Goal: Task Accomplishment & Management: Use online tool/utility

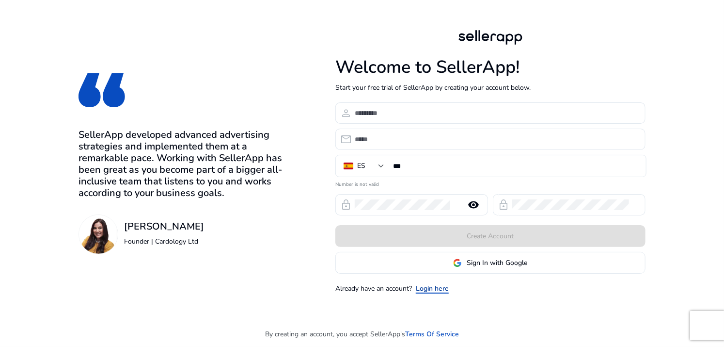
click at [428, 290] on link "Login here" at bounding box center [432, 288] width 33 height 10
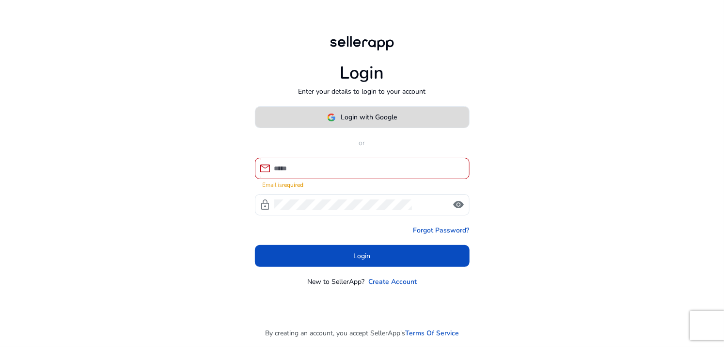
click at [327, 112] on span at bounding box center [363, 117] width 214 height 23
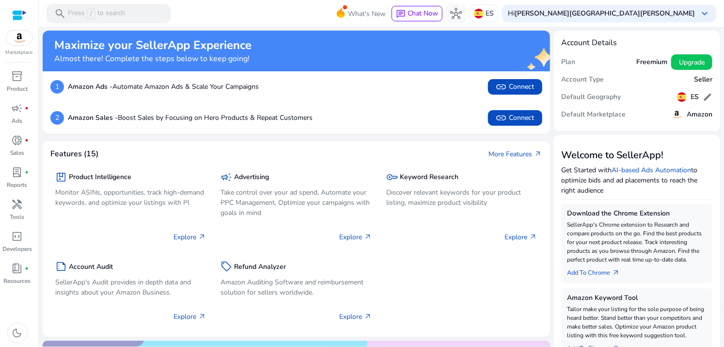
click at [403, 110] on div "2 Amazon Sales - Boost Sales by Focusing on Hero Products & Repeat Customers li…" at bounding box center [297, 117] width 508 height 31
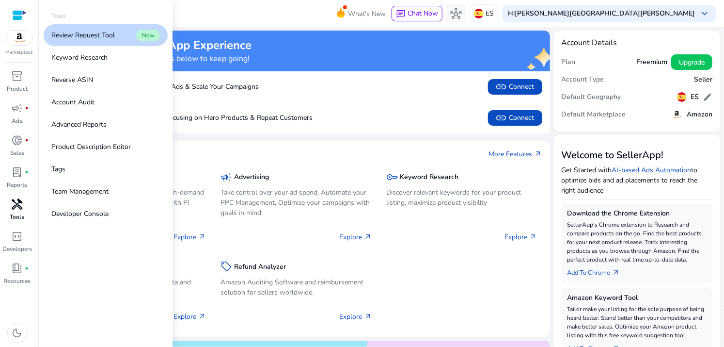
click at [12, 212] on p "Tools" at bounding box center [17, 216] width 15 height 9
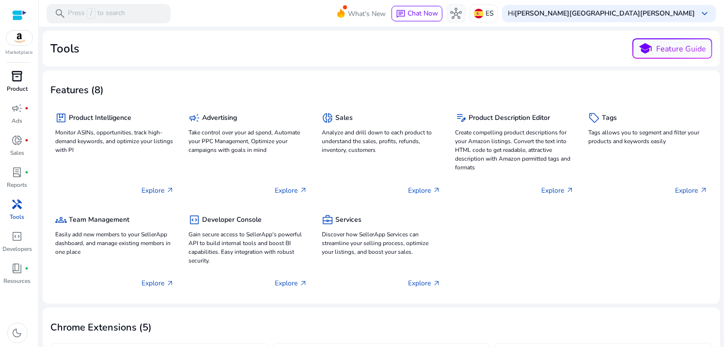
click at [14, 88] on p "Product" at bounding box center [17, 88] width 21 height 9
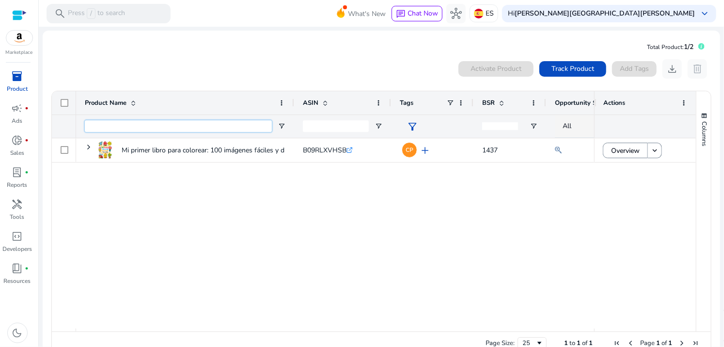
click at [108, 126] on input "Product Name Filter Input" at bounding box center [178, 126] width 187 height 12
paste input "**********"
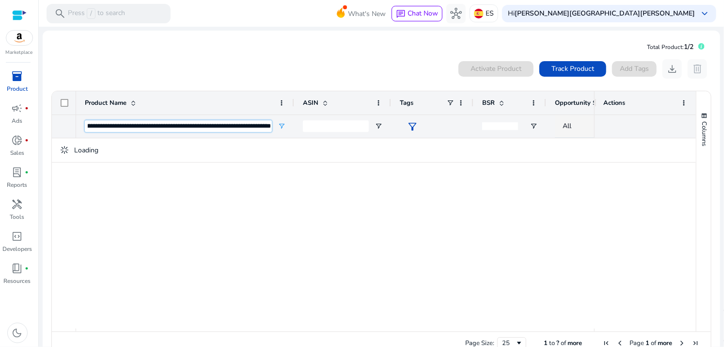
type input "**********"
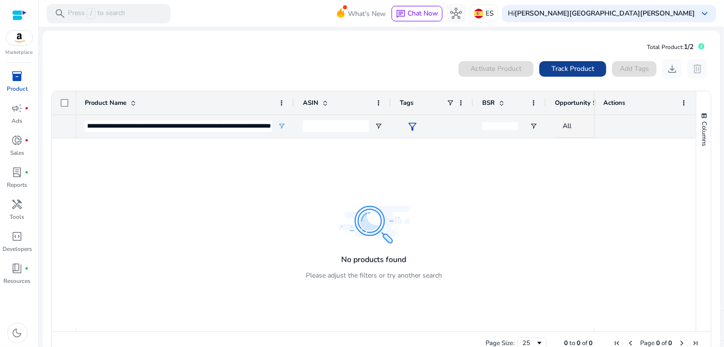
click at [560, 64] on span "Track Product" at bounding box center [573, 69] width 43 height 10
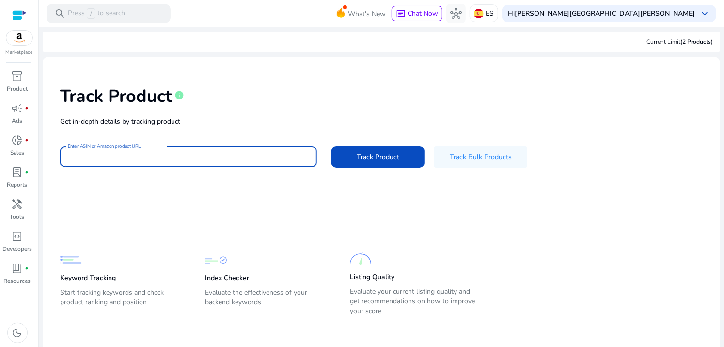
click at [120, 158] on input "Enter ASIN or Amazon product URL" at bounding box center [188, 156] width 241 height 11
paste input "**********"
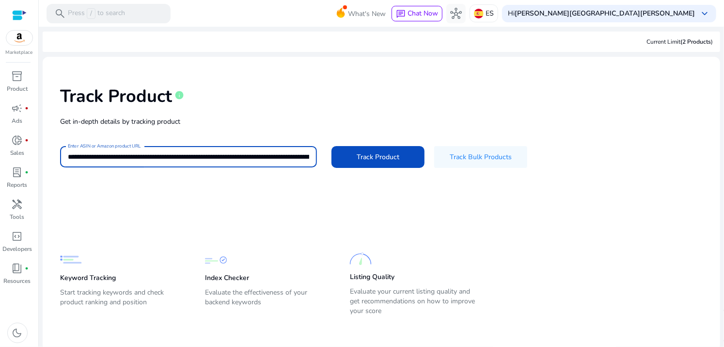
scroll to position [0, 1527]
type input "**********"
click at [348, 159] on span at bounding box center [378, 156] width 93 height 23
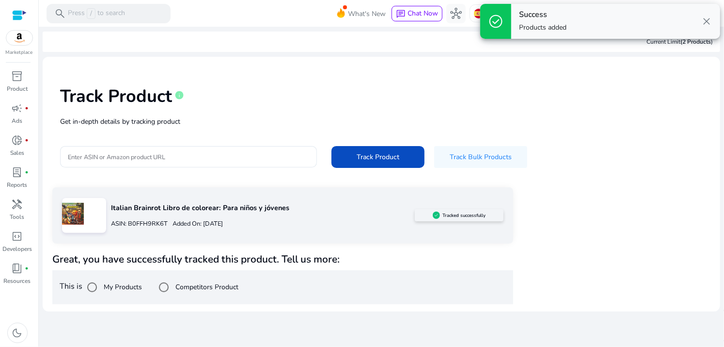
click at [88, 210] on div at bounding box center [84, 215] width 44 height 35
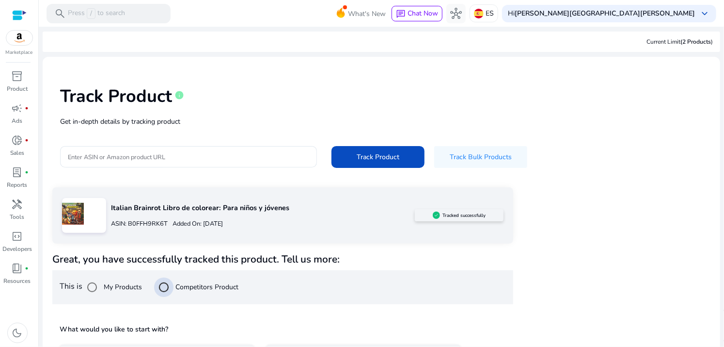
scroll to position [77, 0]
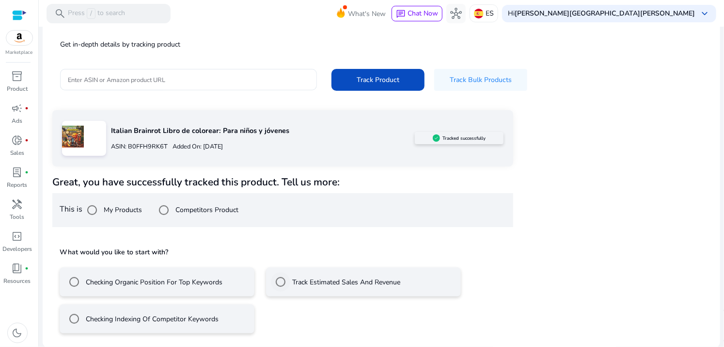
click at [300, 279] on label "Track Estimated Sales And Revenue" at bounding box center [345, 282] width 110 height 10
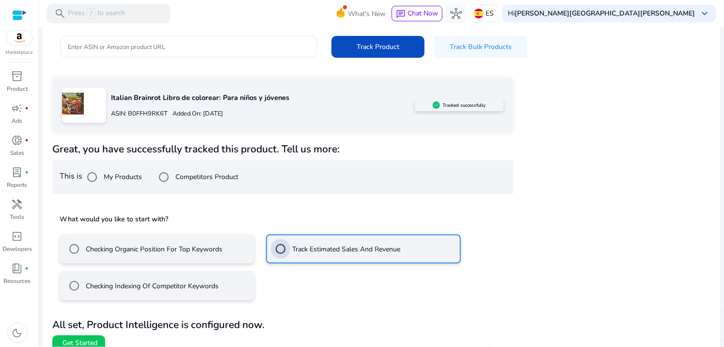
scroll to position [120, 0]
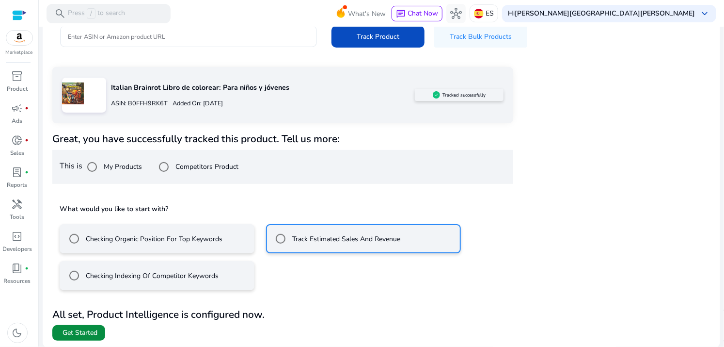
click at [76, 329] on span "Get Started" at bounding box center [80, 333] width 35 height 10
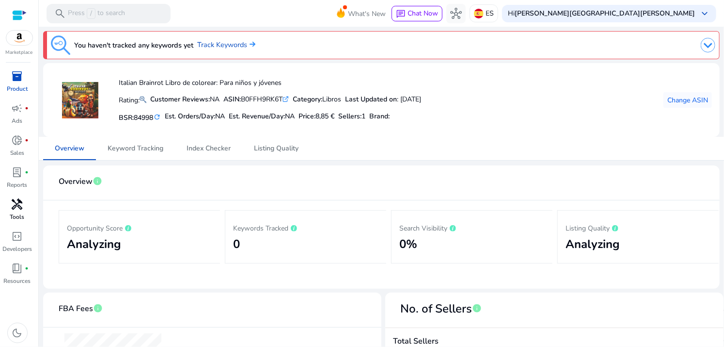
click at [18, 205] on span "handyman" at bounding box center [18, 204] width 12 height 12
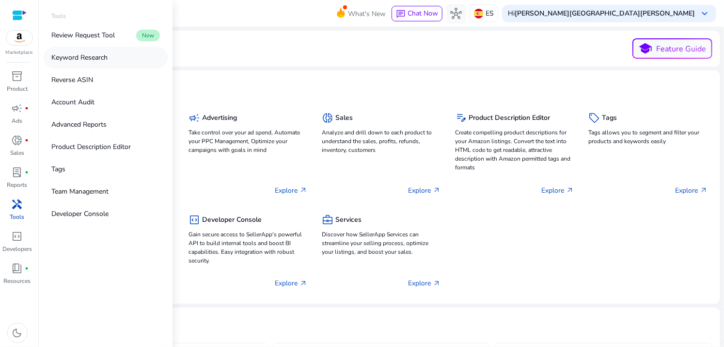
click at [109, 56] on link "Keyword Research" at bounding box center [106, 58] width 124 height 22
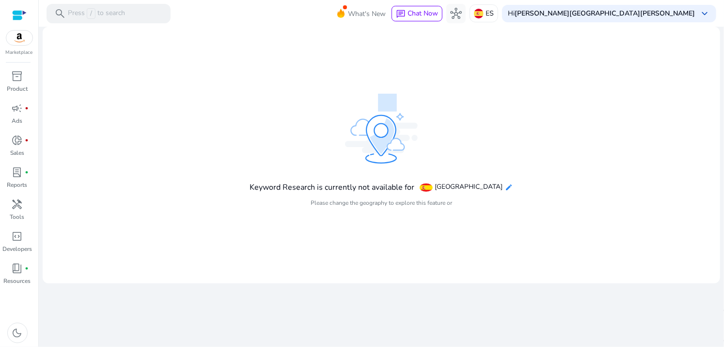
click at [506, 190] on mat-icon "edit" at bounding box center [510, 187] width 8 height 8
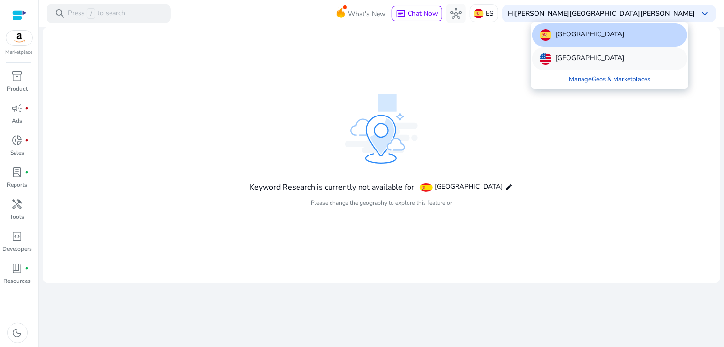
click at [550, 60] on img at bounding box center [546, 59] width 12 height 12
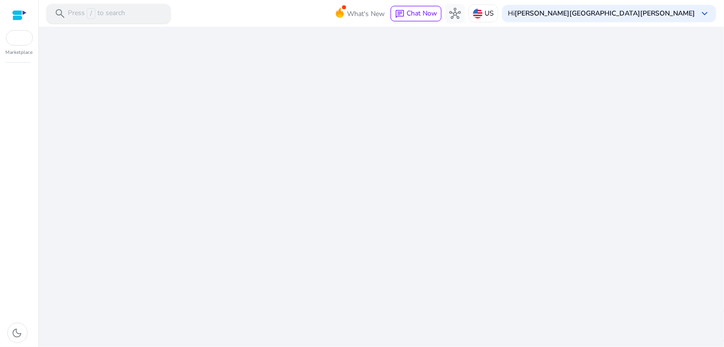
click at [141, 18] on div "search Press / to search" at bounding box center [109, 13] width 124 height 19
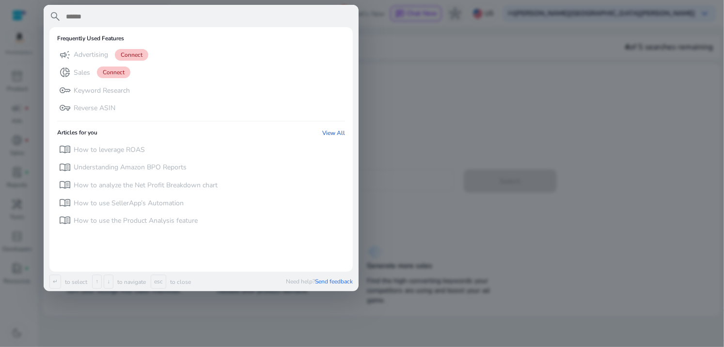
click at [427, 95] on div at bounding box center [362, 173] width 724 height 347
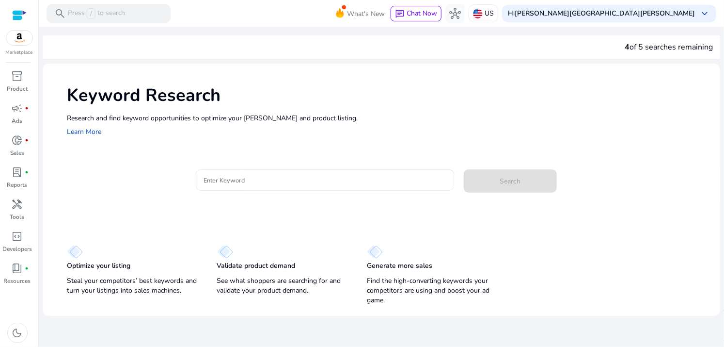
click at [300, 187] on div at bounding box center [325, 179] width 243 height 21
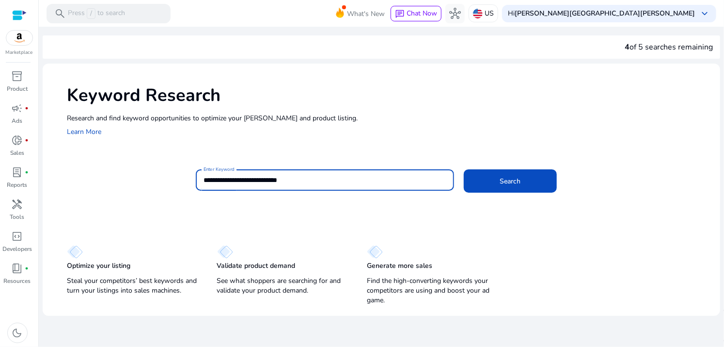
type input "**********"
click at [464, 169] on button "Search" at bounding box center [510, 180] width 93 height 23
